Goal: Transaction & Acquisition: Purchase product/service

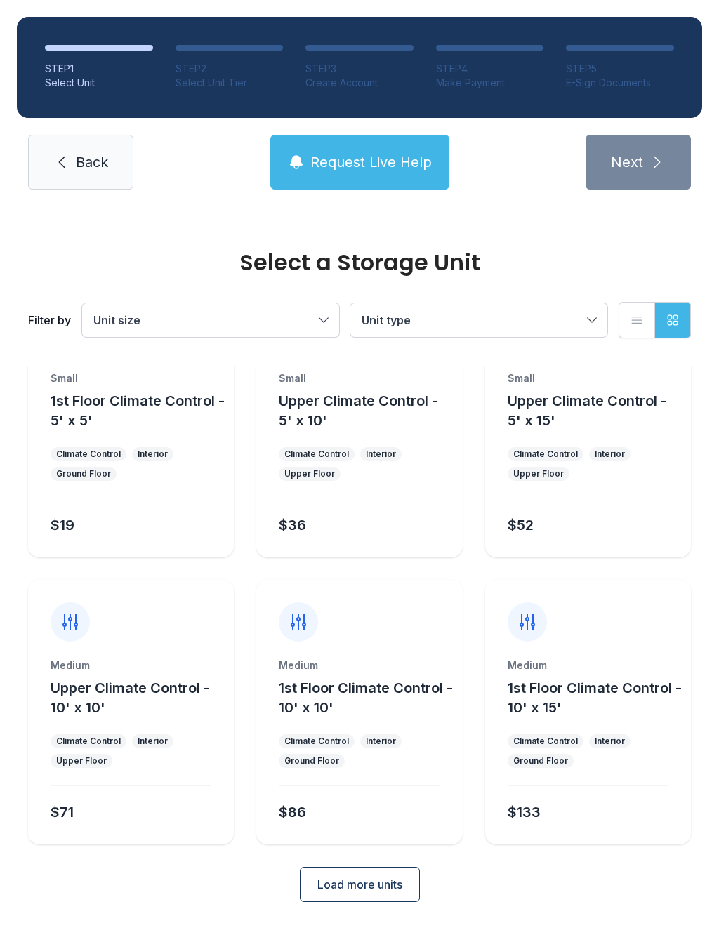
scroll to position [76, 0]
click at [368, 870] on button "Load more units" at bounding box center [360, 885] width 120 height 35
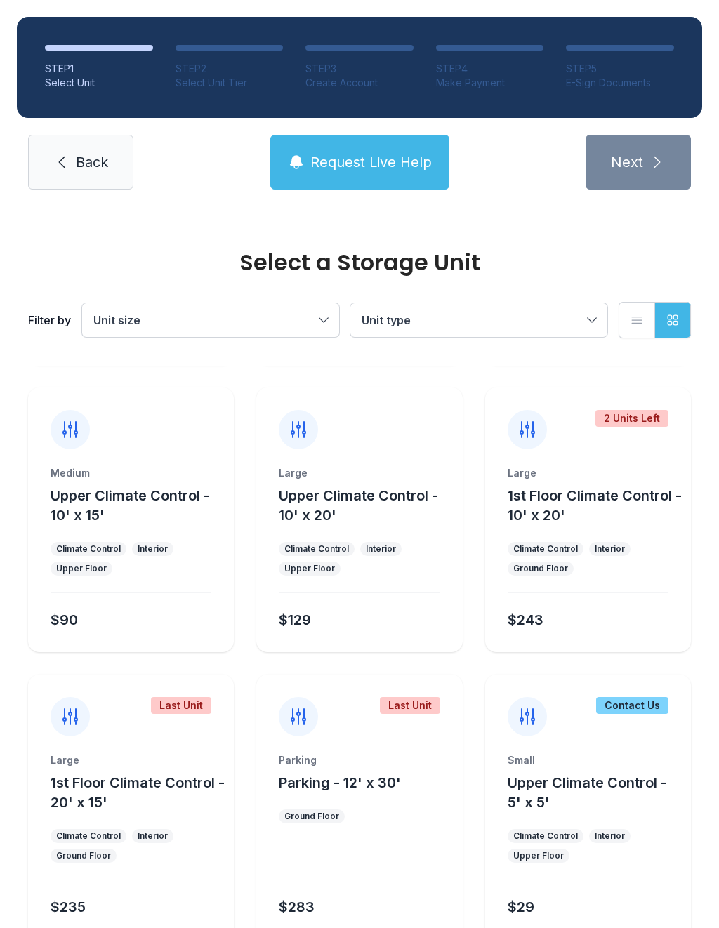
scroll to position [553, 0]
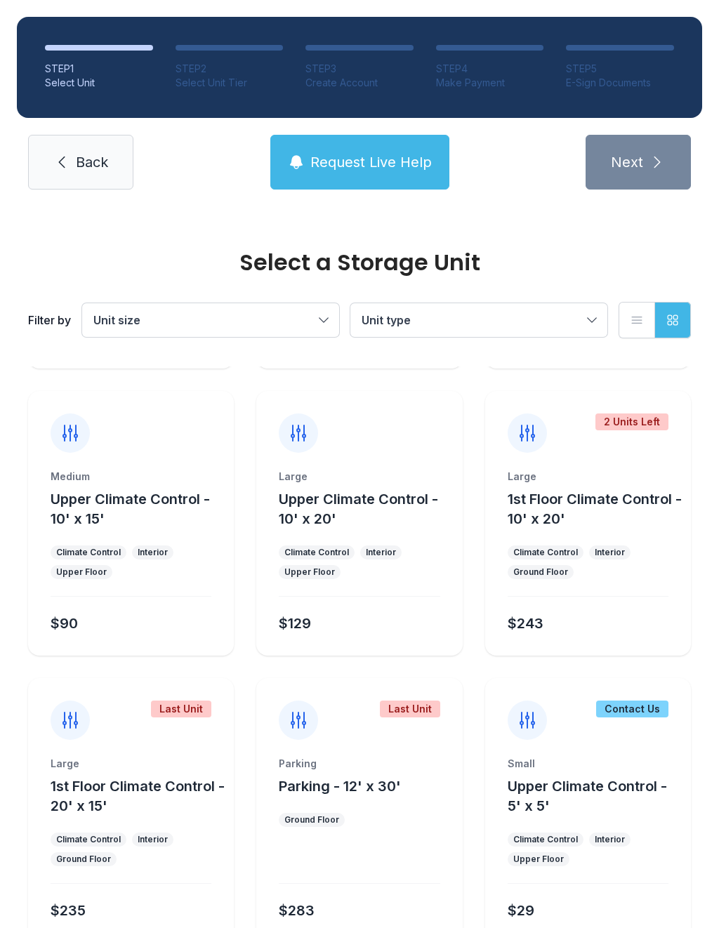
click at [317, 152] on span "Request Live Help" at bounding box center [370, 162] width 121 height 20
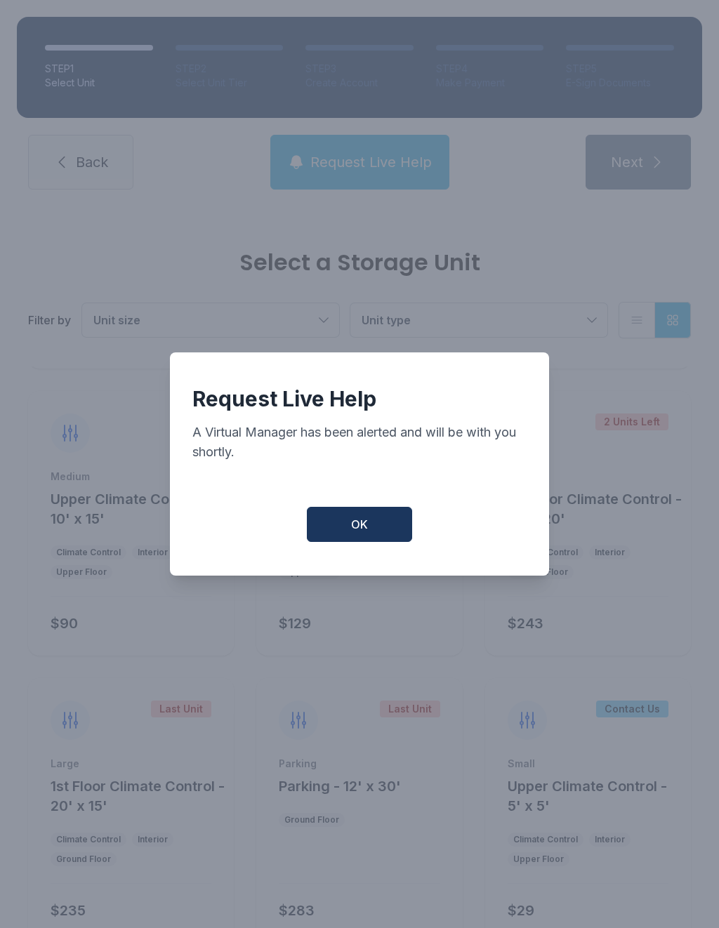
click at [336, 542] on button "OK" at bounding box center [359, 524] width 105 height 35
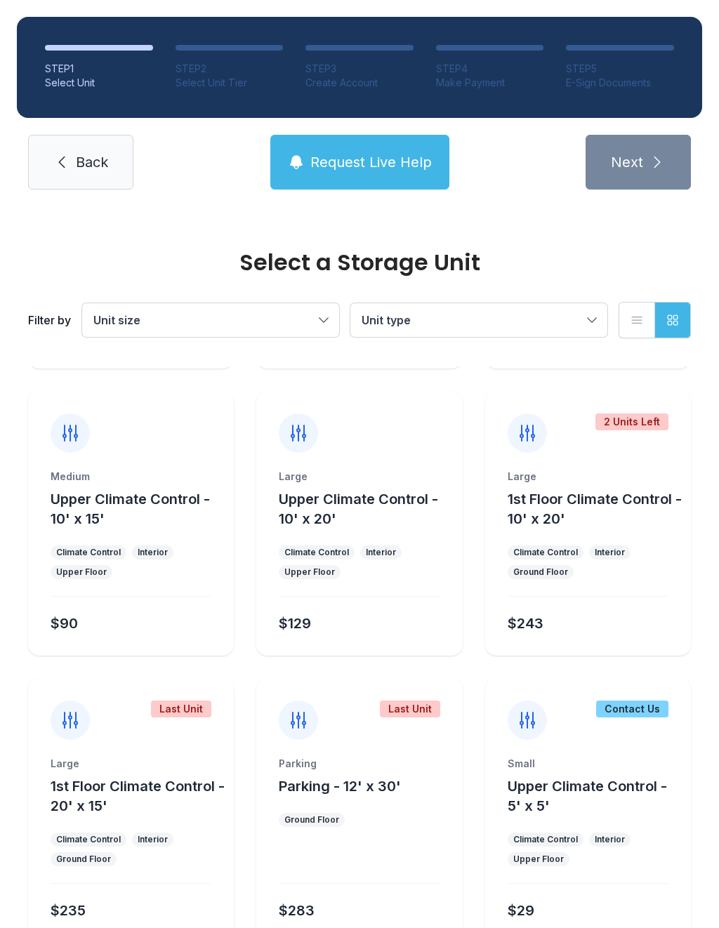
click at [341, 553] on div "Climate Control" at bounding box center [316, 552] width 65 height 11
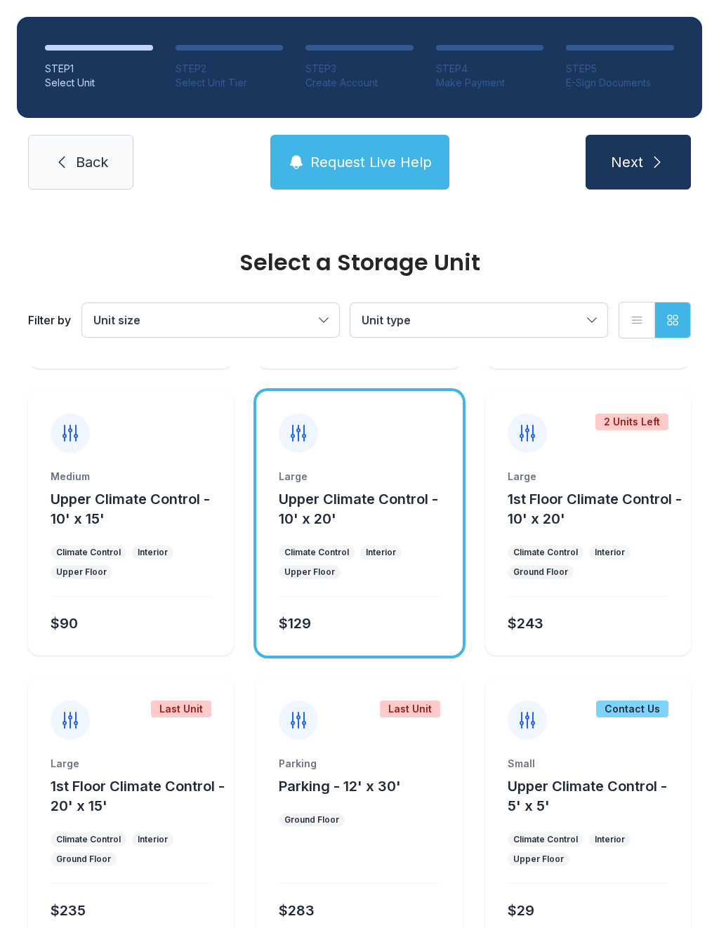
click at [390, 525] on button "Upper Climate Control - 10' x 20'" at bounding box center [368, 508] width 178 height 39
click at [301, 443] on icon at bounding box center [298, 433] width 22 height 22
click at [291, 442] on icon at bounding box center [298, 433] width 22 height 22
click at [303, 428] on icon at bounding box center [298, 433] width 22 height 22
click at [532, 620] on div "$243" at bounding box center [526, 624] width 36 height 20
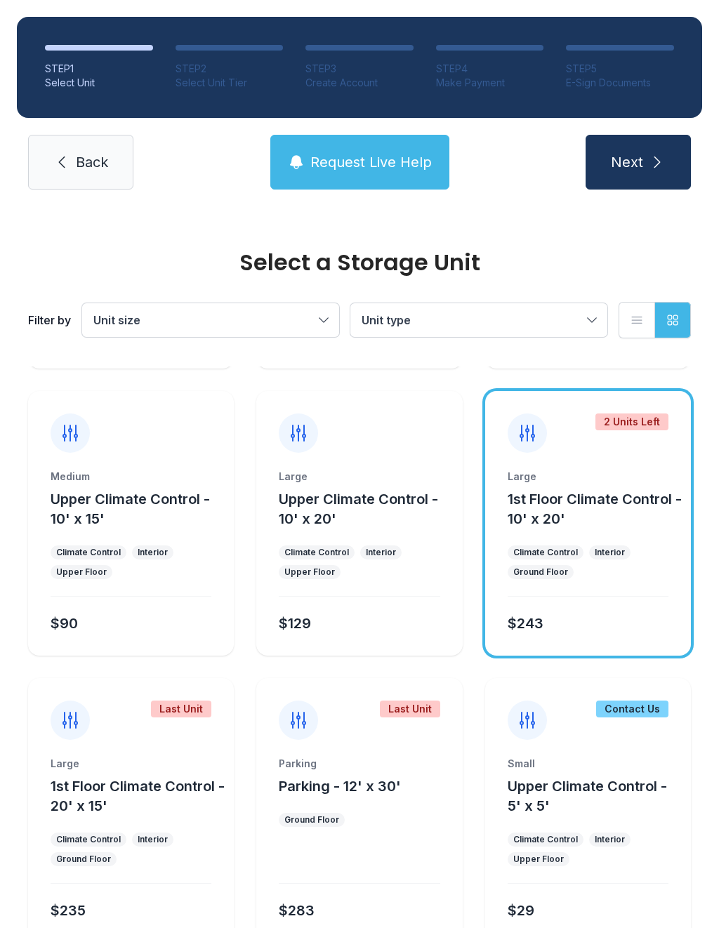
click at [357, 551] on ul "Climate Control Interior Upper Floor" at bounding box center [359, 563] width 161 height 34
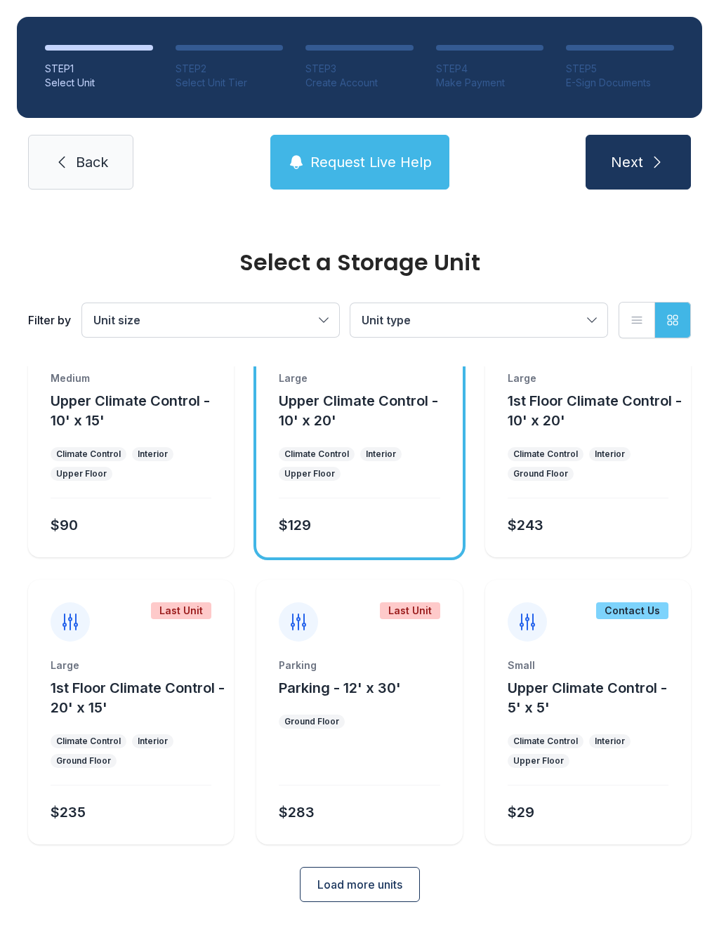
scroll to position [650, 0]
click at [402, 855] on form "Small 1st Floor Climate Control - 5' x 5' Climate Control Interior Ground Floor…" at bounding box center [359, 311] width 663 height 1184
click at [402, 854] on form "Small 1st Floor Climate Control - 5' x 5' Climate Control Interior Ground Floor…" at bounding box center [359, 311] width 663 height 1184
click at [360, 895] on button "Load more units" at bounding box center [360, 885] width 120 height 35
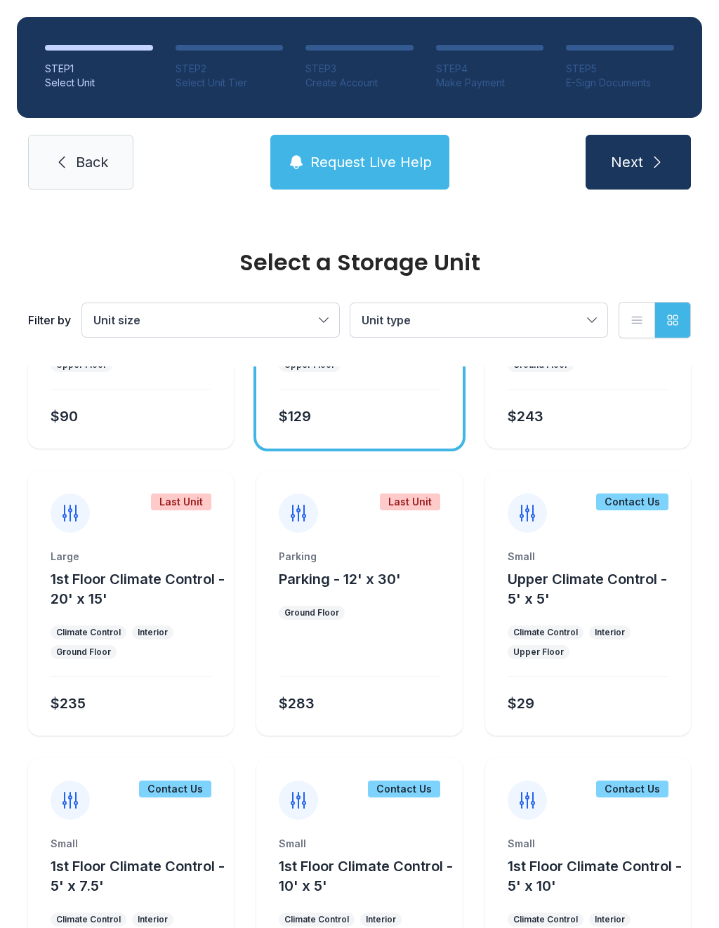
scroll to position [766, 0]
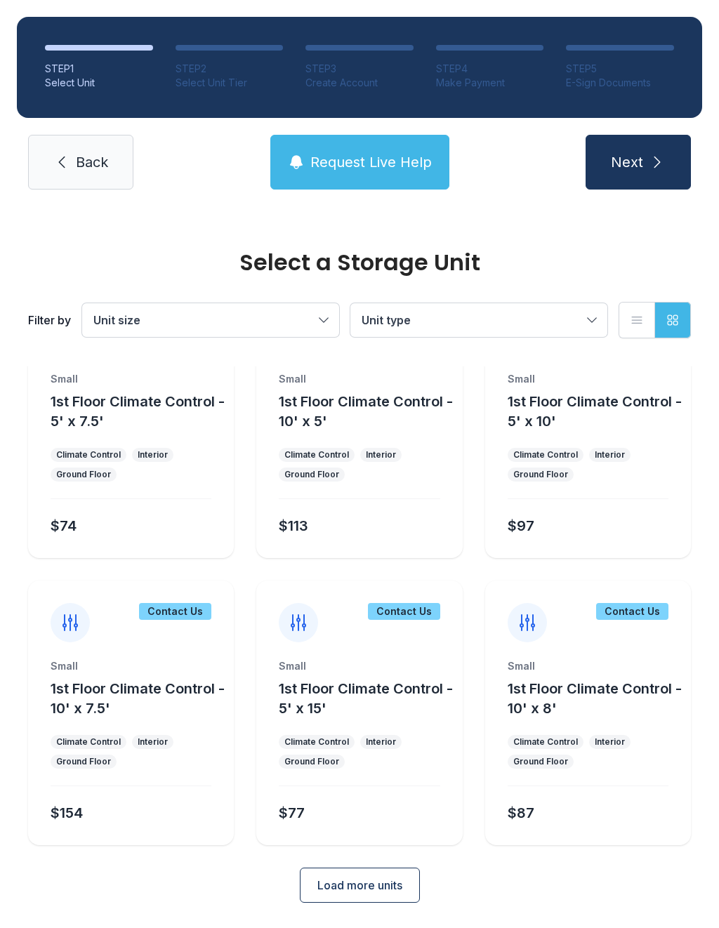
click at [317, 869] on button "Load more units" at bounding box center [360, 885] width 120 height 35
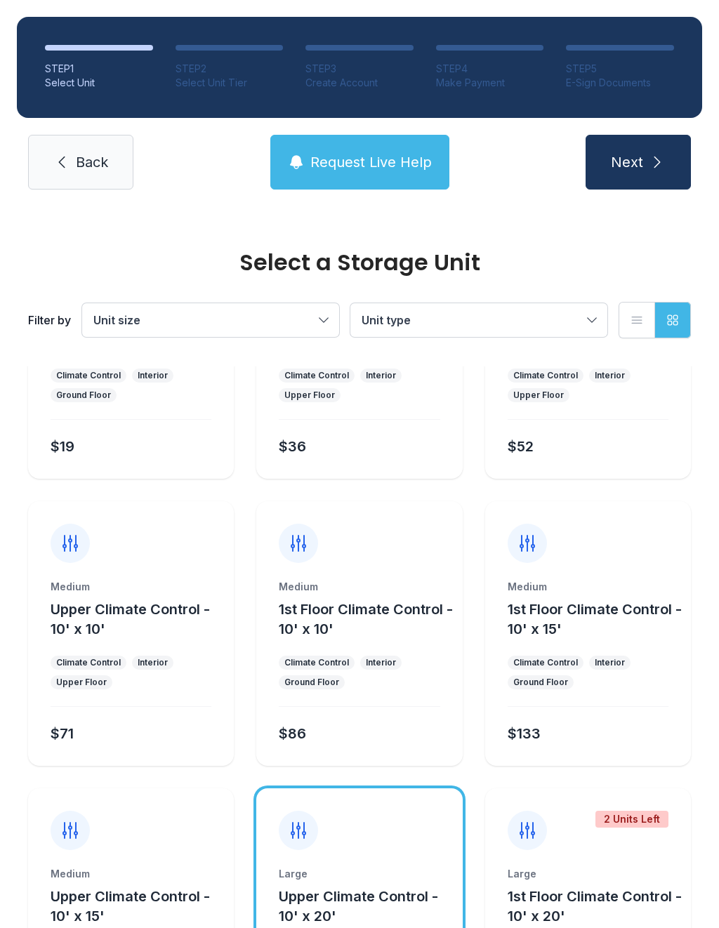
scroll to position [187, 0]
